Goal: Find specific page/section: Find specific page/section

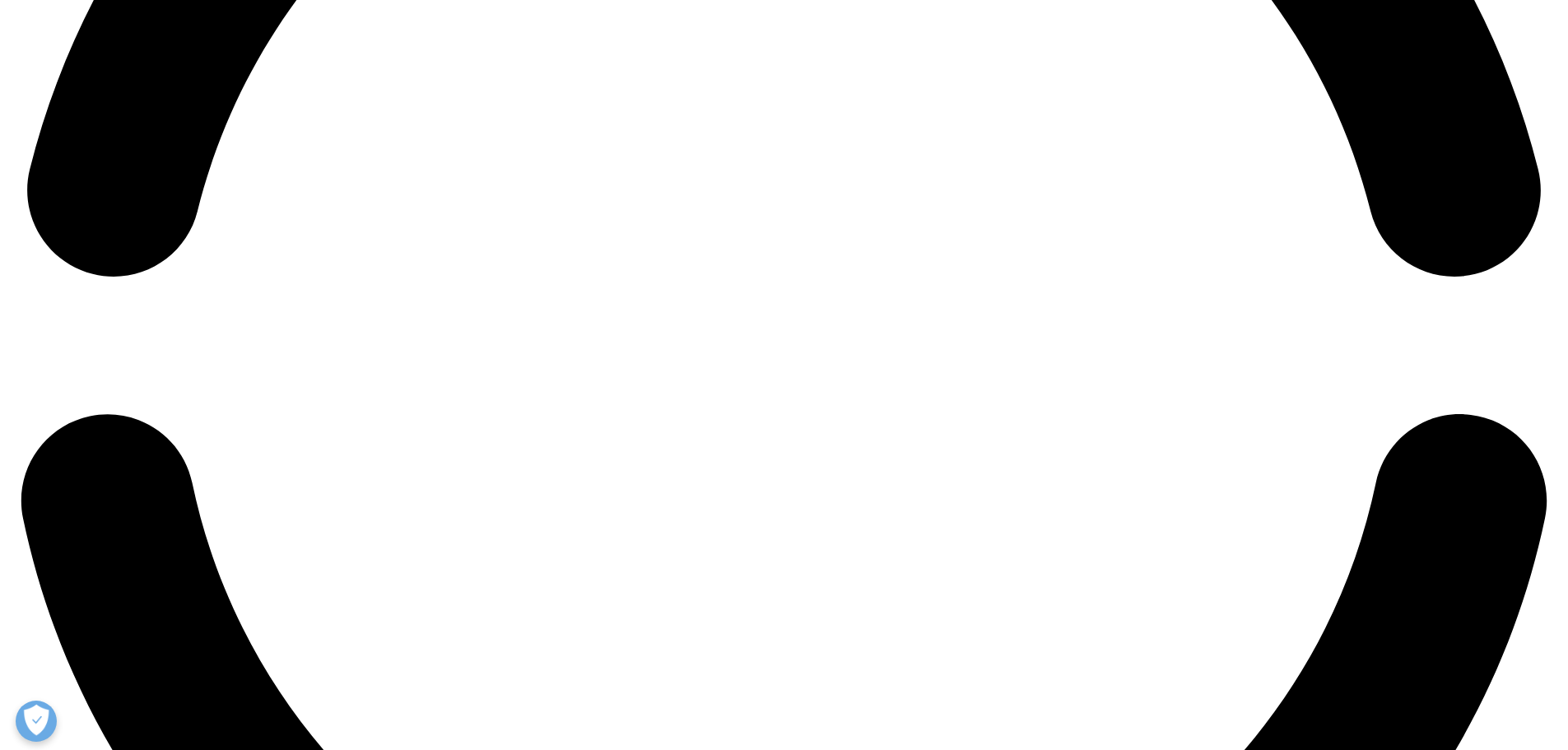
scroll to position [3625, 0]
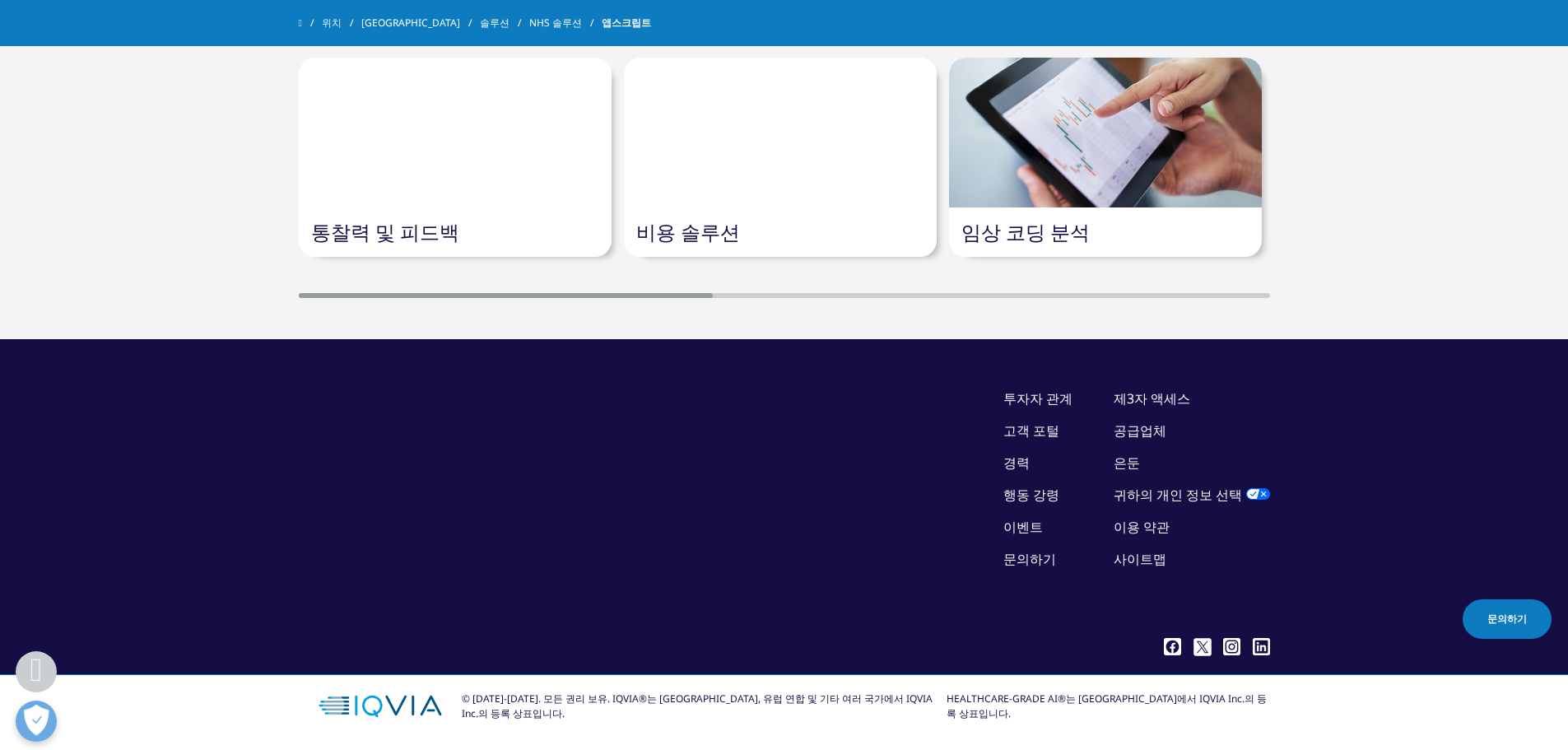
click at [1260, 24] on div at bounding box center [1253, 7] width 33 height 33
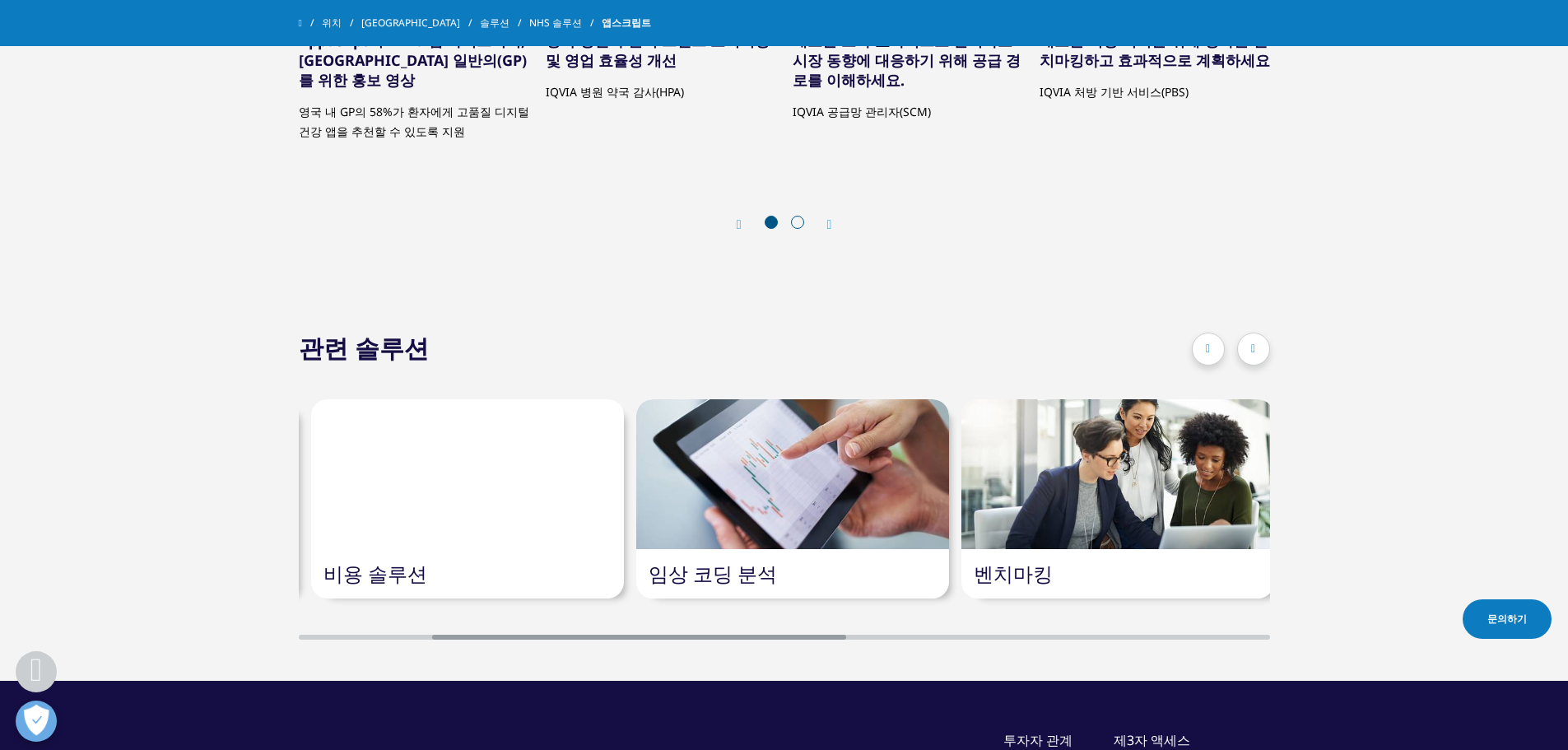
click at [1260, 333] on div at bounding box center [1253, 349] width 33 height 33
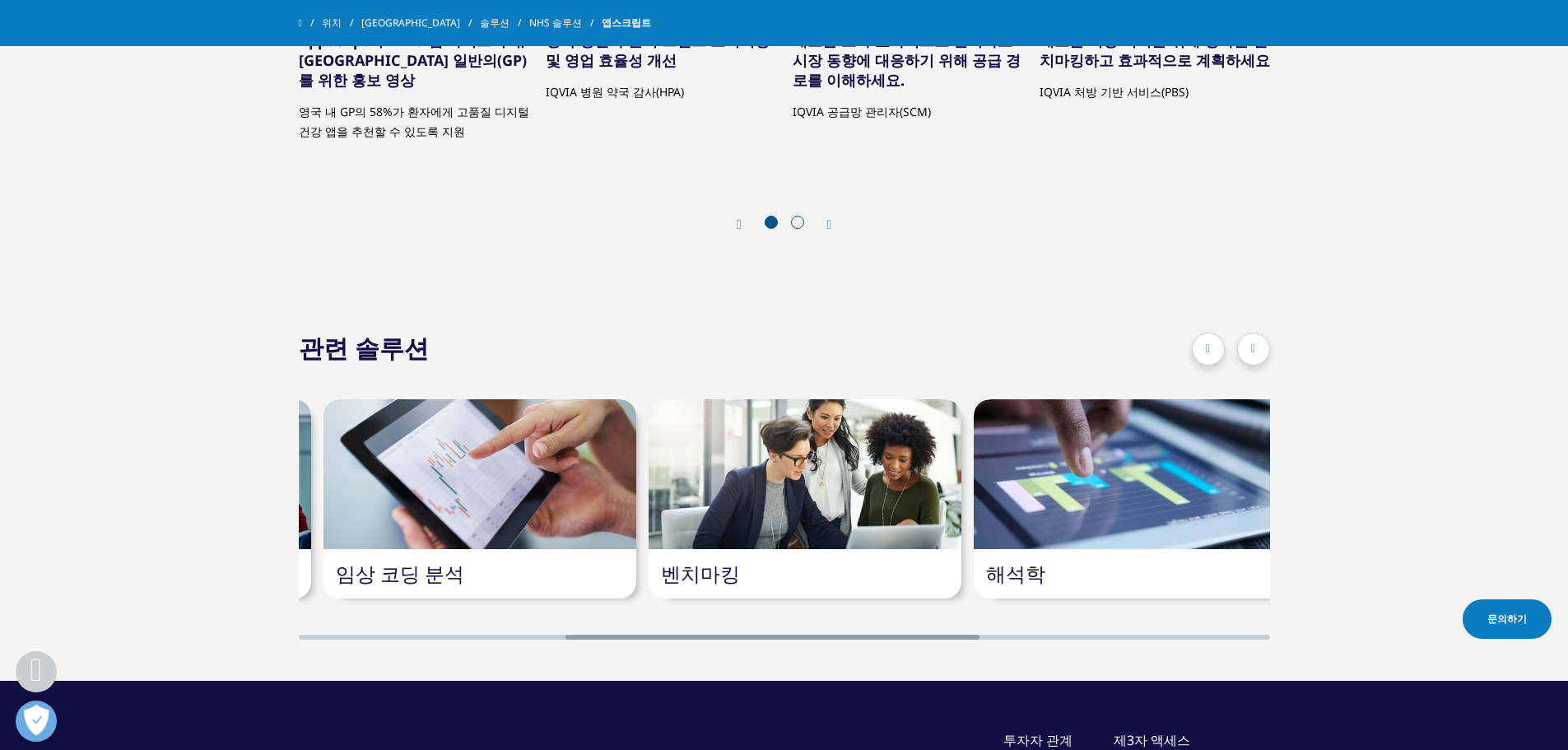
click at [1260, 333] on div at bounding box center [1253, 349] width 33 height 33
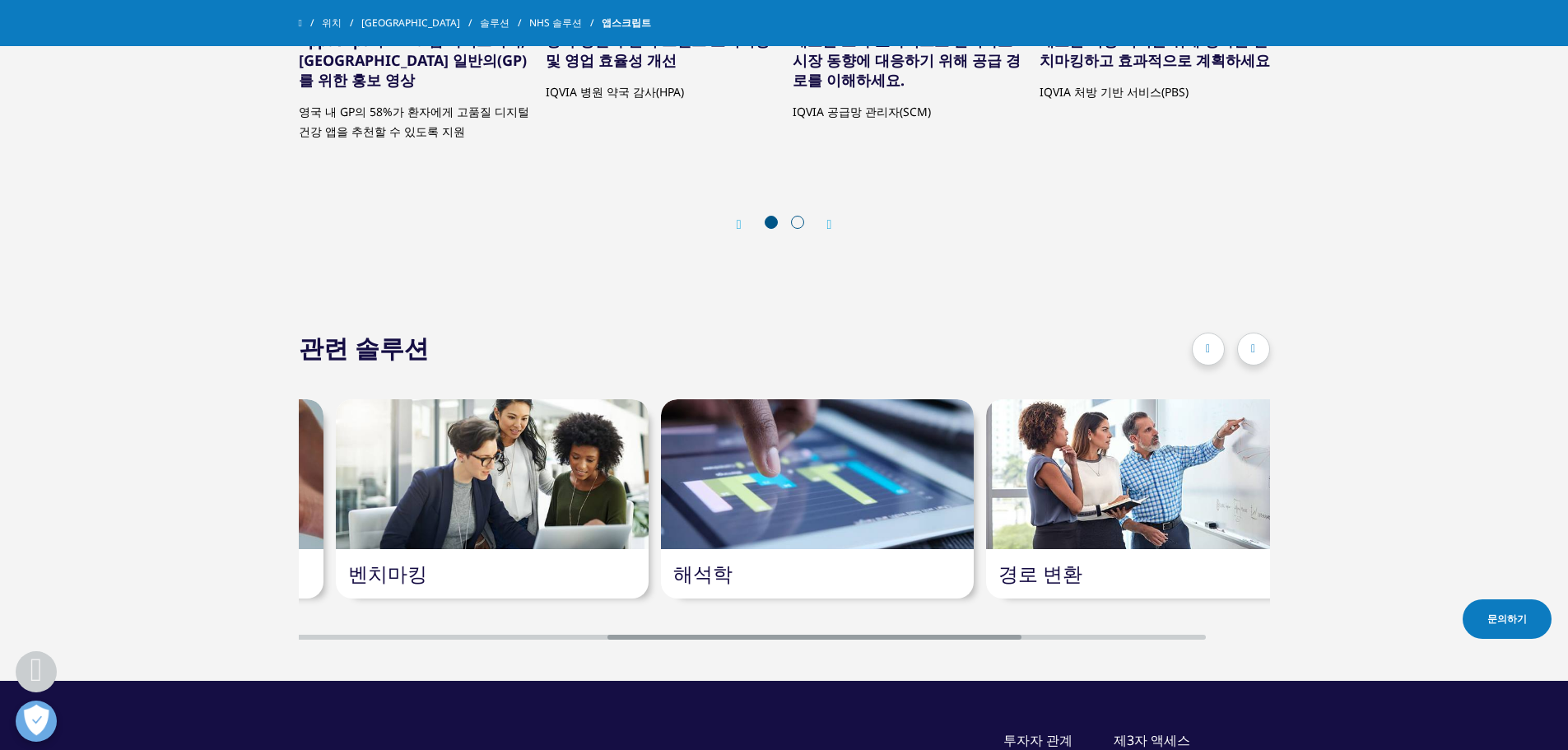
click at [1260, 333] on div at bounding box center [1253, 349] width 33 height 33
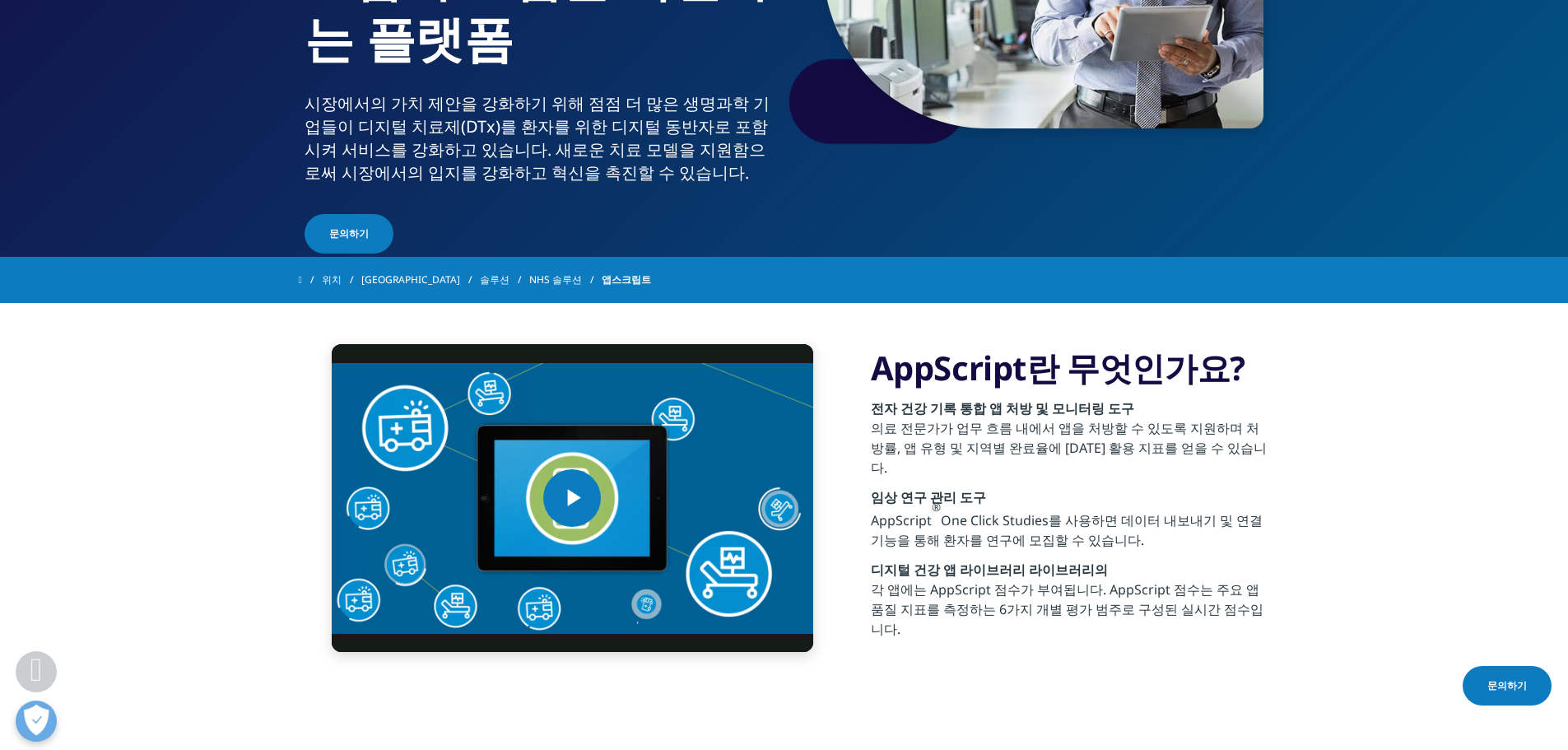
scroll to position [330, 0]
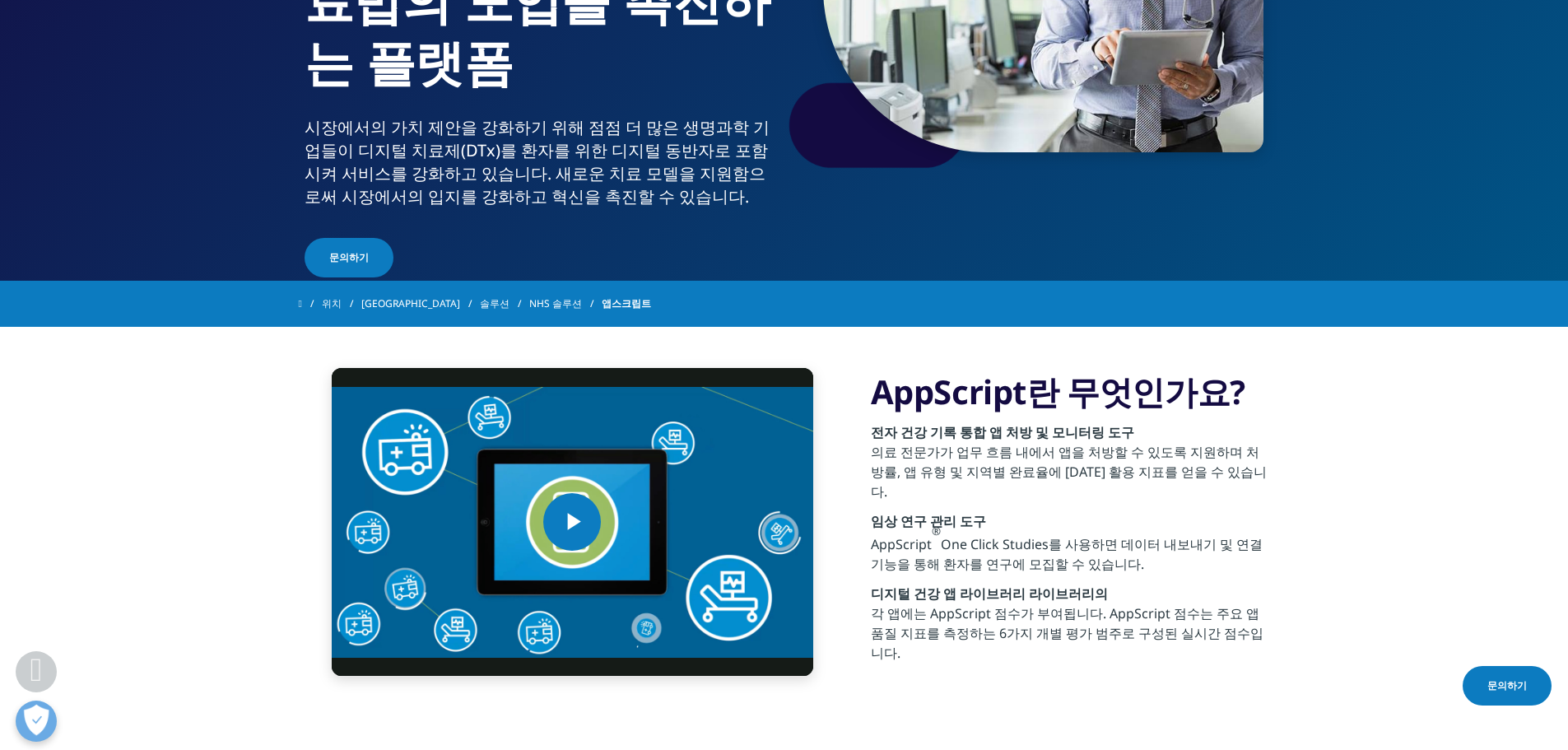
click at [529, 309] on link "NHS 솔루션" at bounding box center [566, 304] width 72 height 29
